Goal: Task Accomplishment & Management: Use online tool/utility

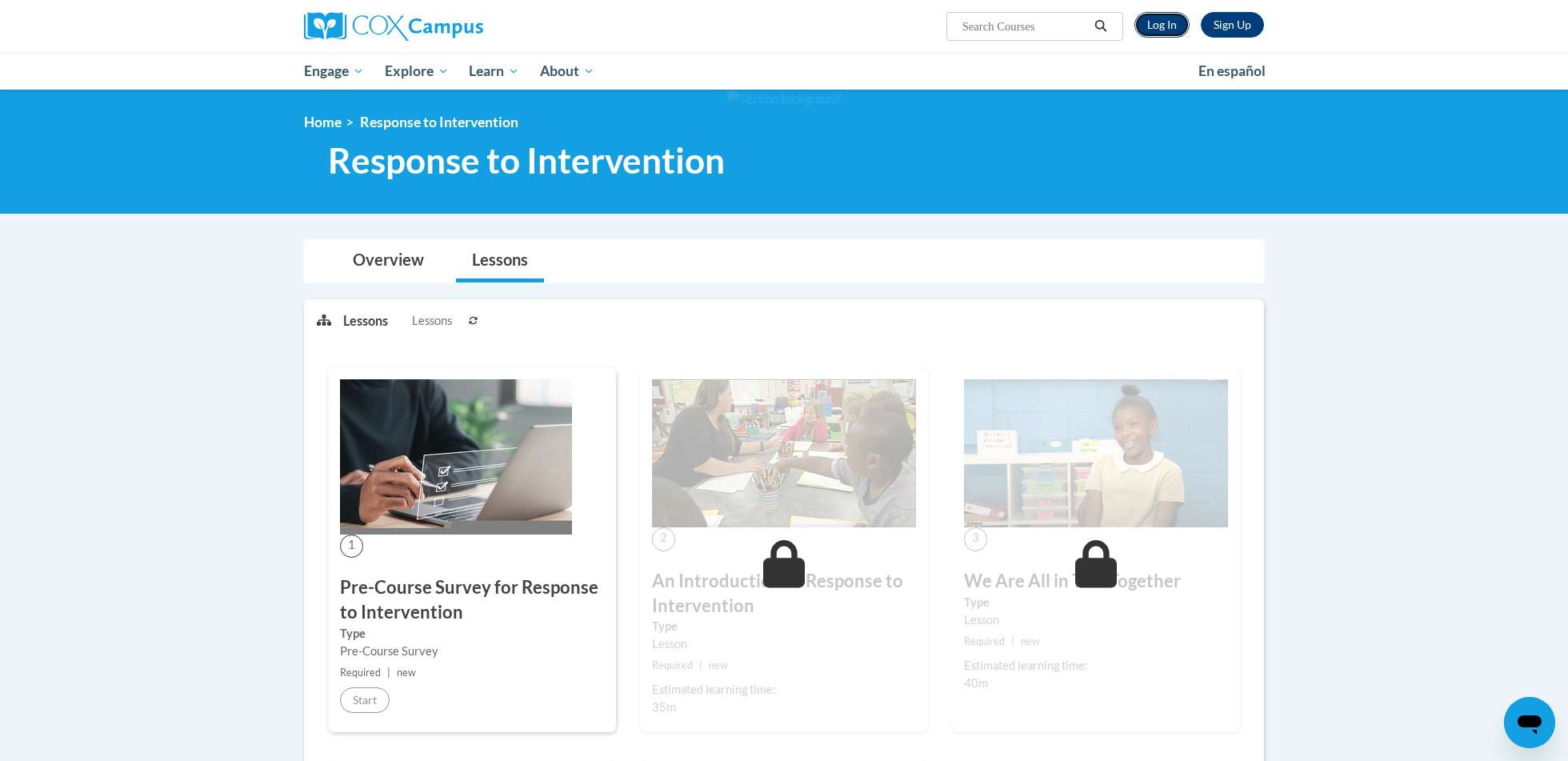
click at [1166, 23] on link "Log In" at bounding box center [1162, 25] width 55 height 26
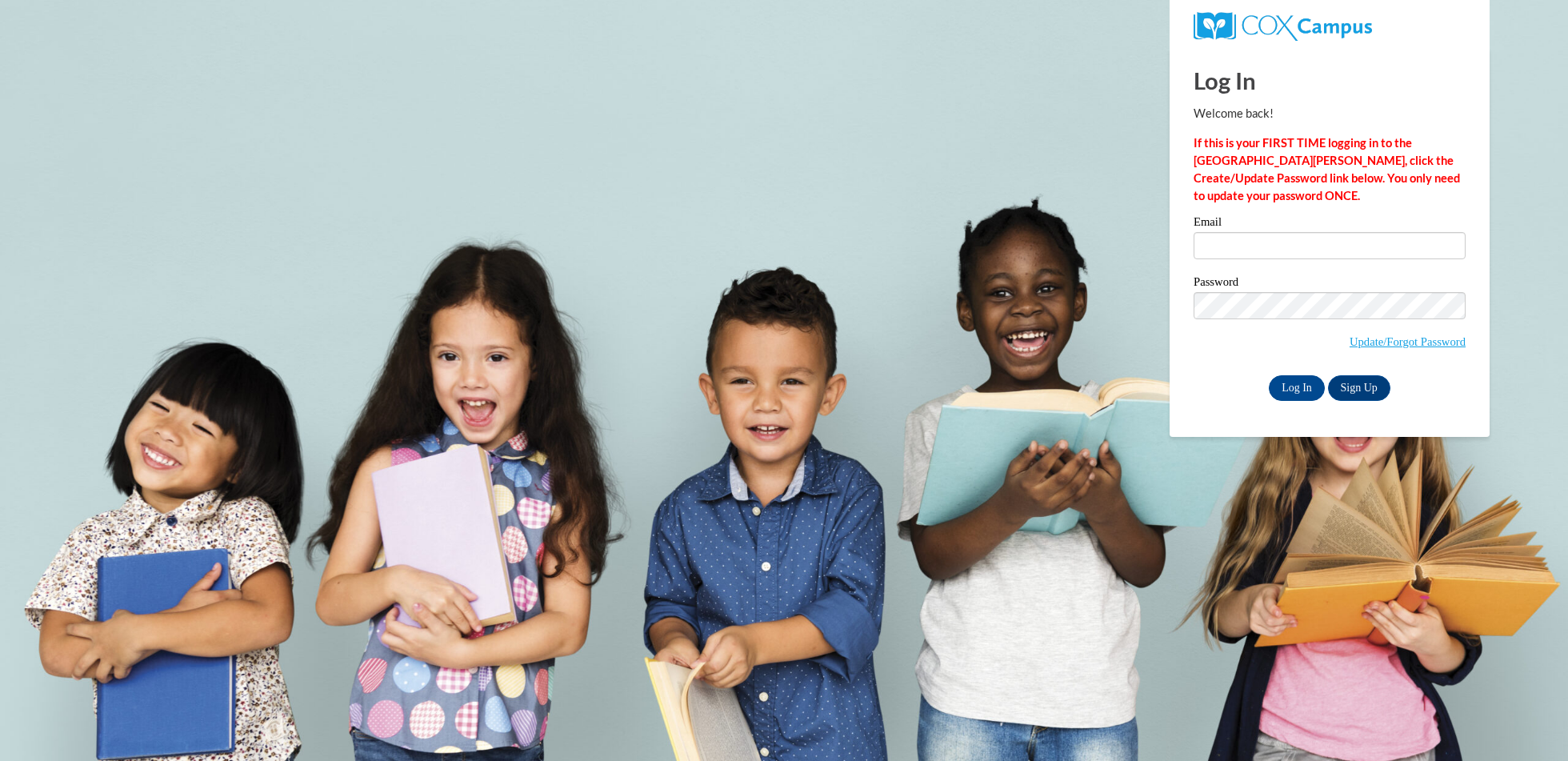
click at [1300, 227] on label "Email" at bounding box center [1329, 223] width 272 height 16
click at [1300, 232] on input "Email" at bounding box center [1329, 245] width 272 height 28
click at [1300, 241] on input "Email" at bounding box center [1329, 245] width 272 height 28
type input "katewill@hssdschools.org"
click at [1297, 378] on input "Log In" at bounding box center [1297, 388] width 56 height 26
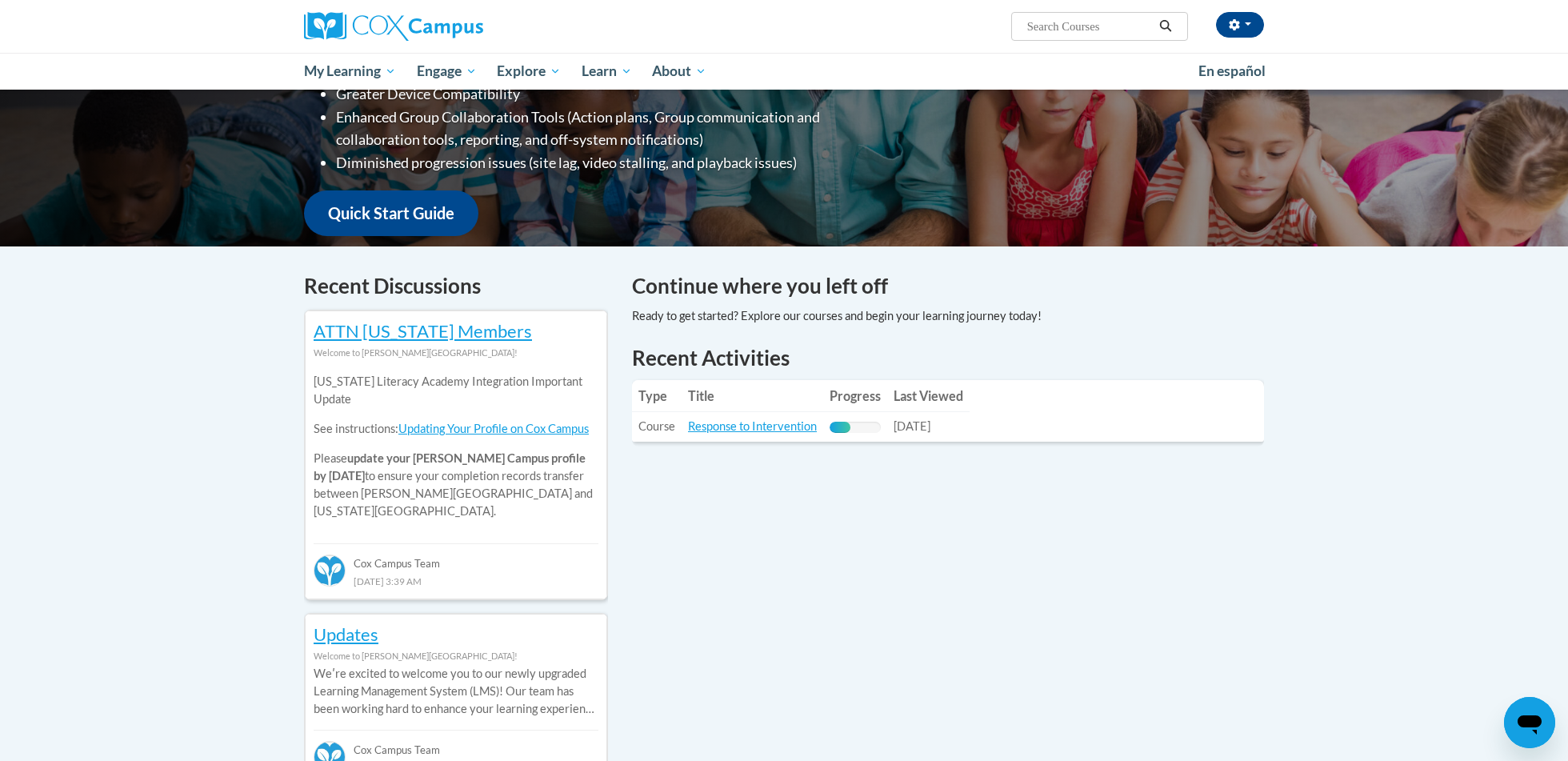
scroll to position [317, 0]
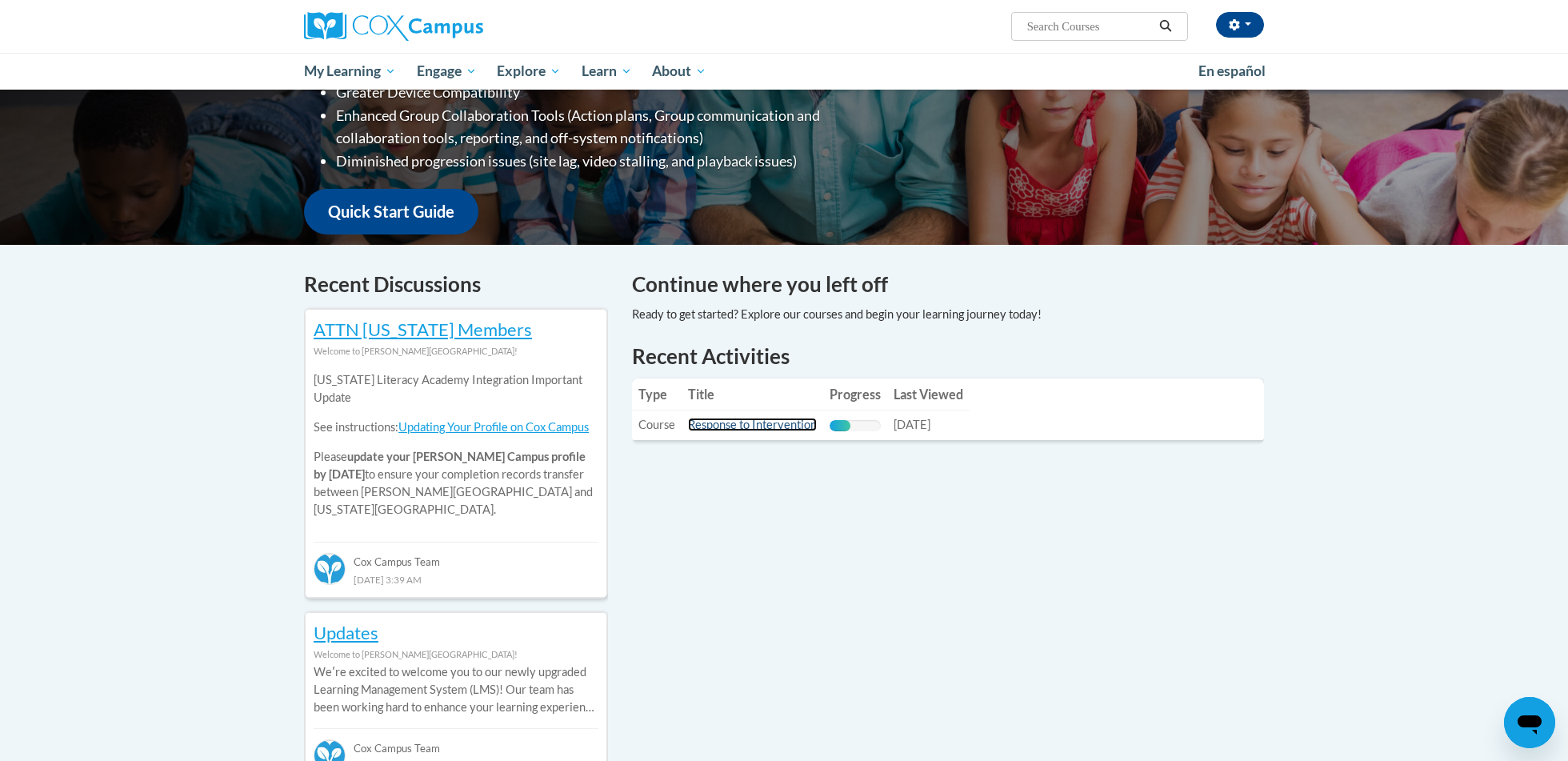
click at [797, 426] on link "Response to Intervention" at bounding box center [752, 425] width 129 height 13
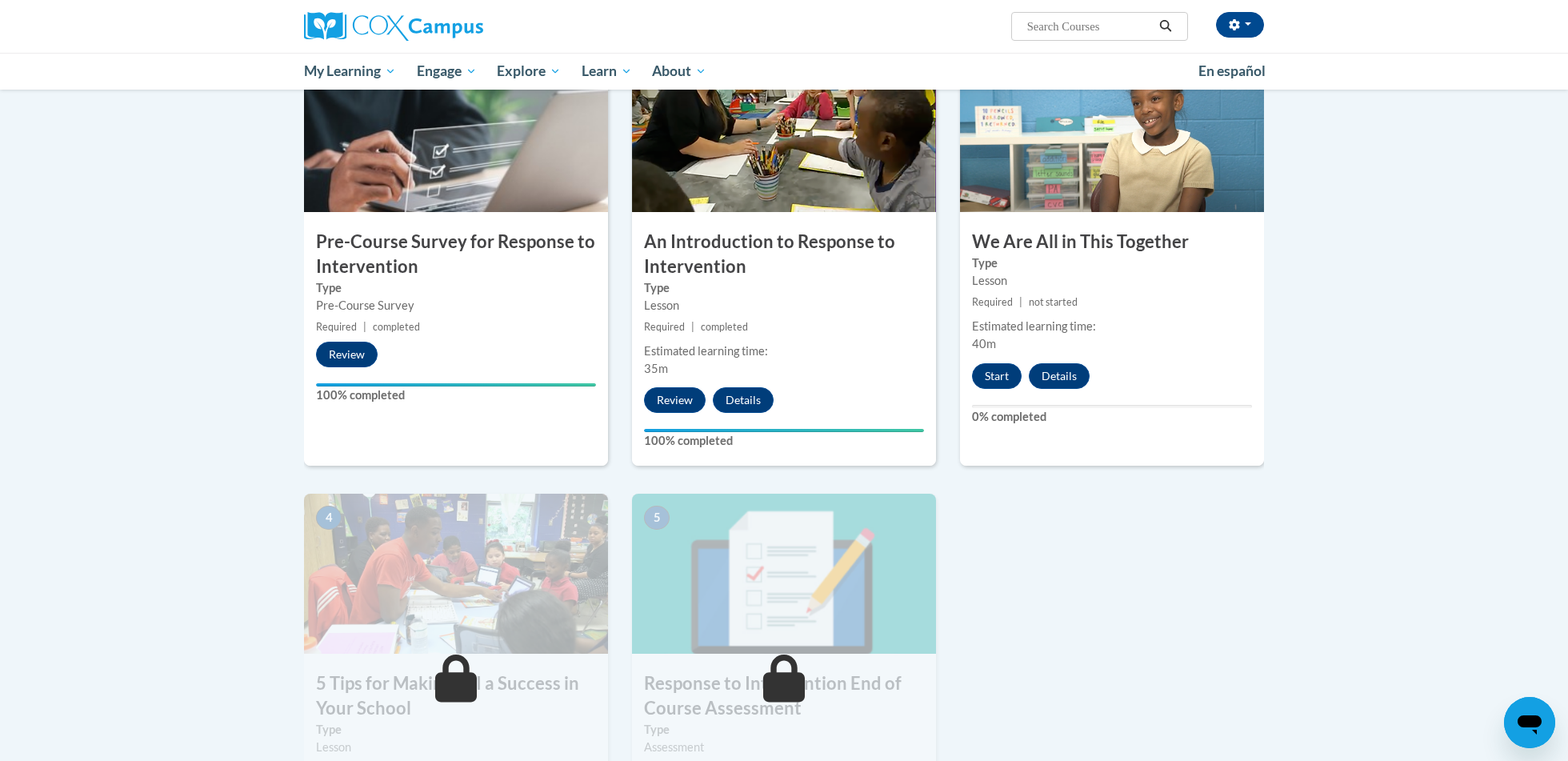
scroll to position [573, 0]
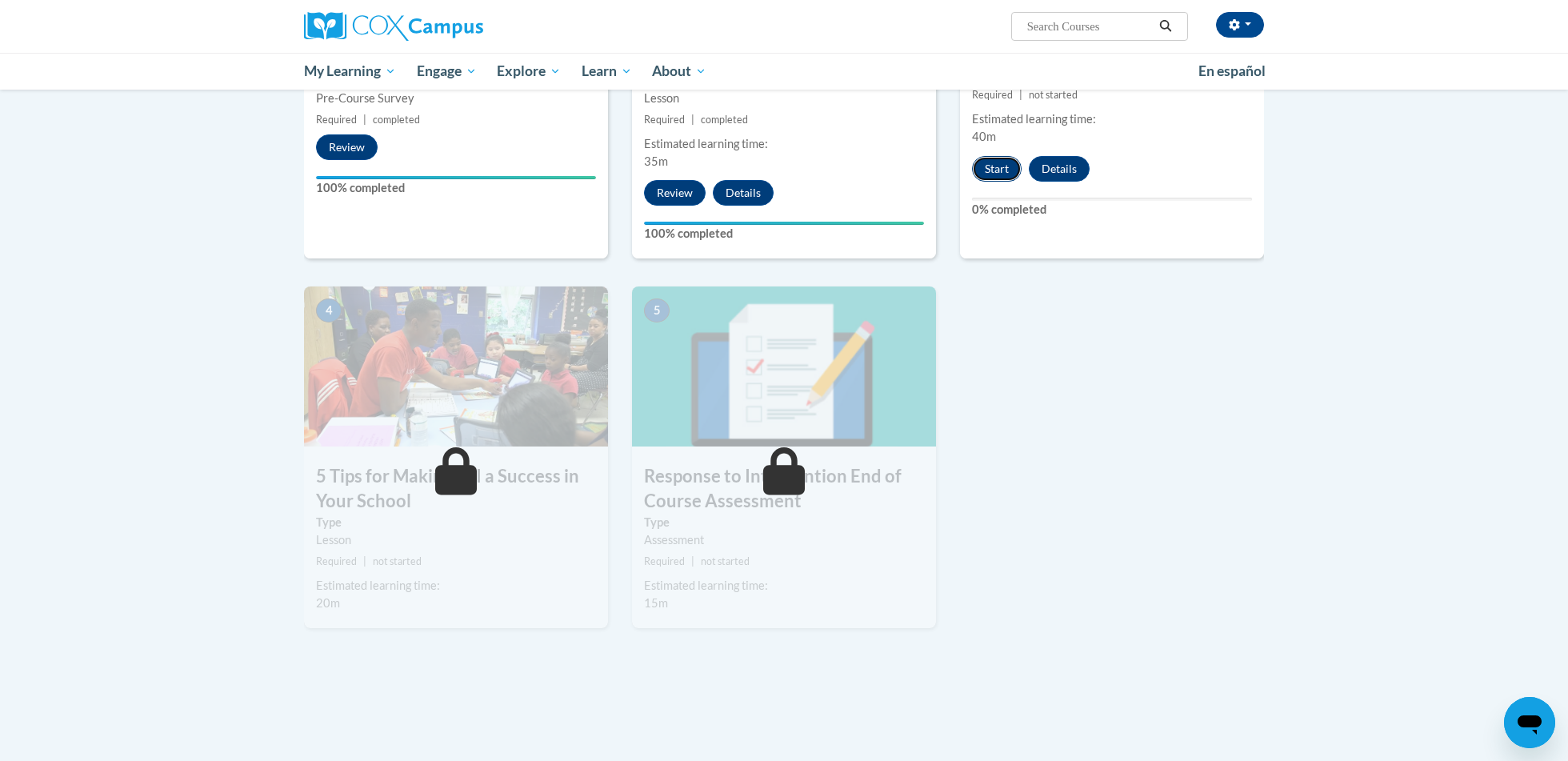
click at [991, 165] on button "Start" at bounding box center [997, 169] width 50 height 26
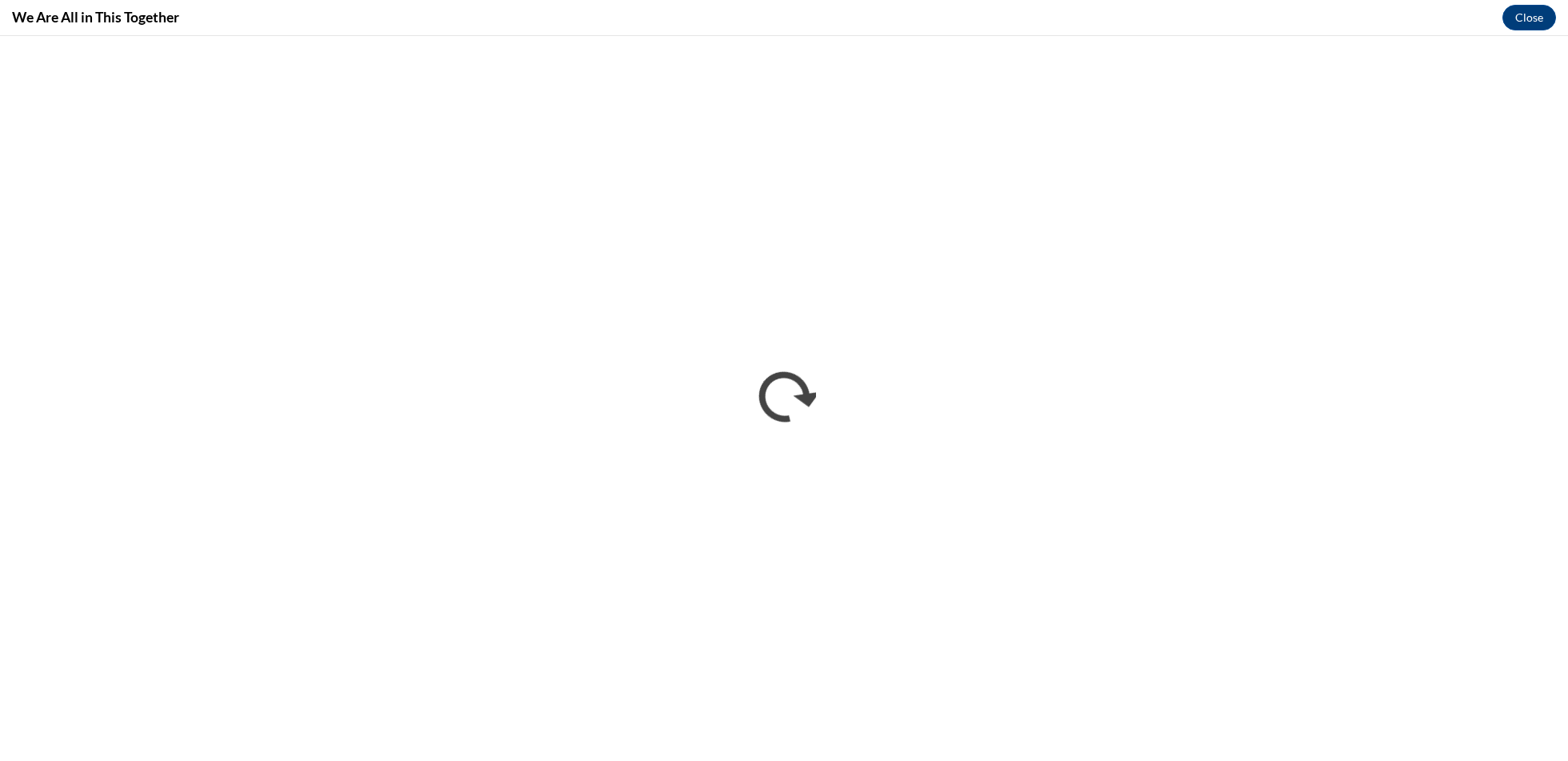
scroll to position [0, 0]
